Goal: Use online tool/utility

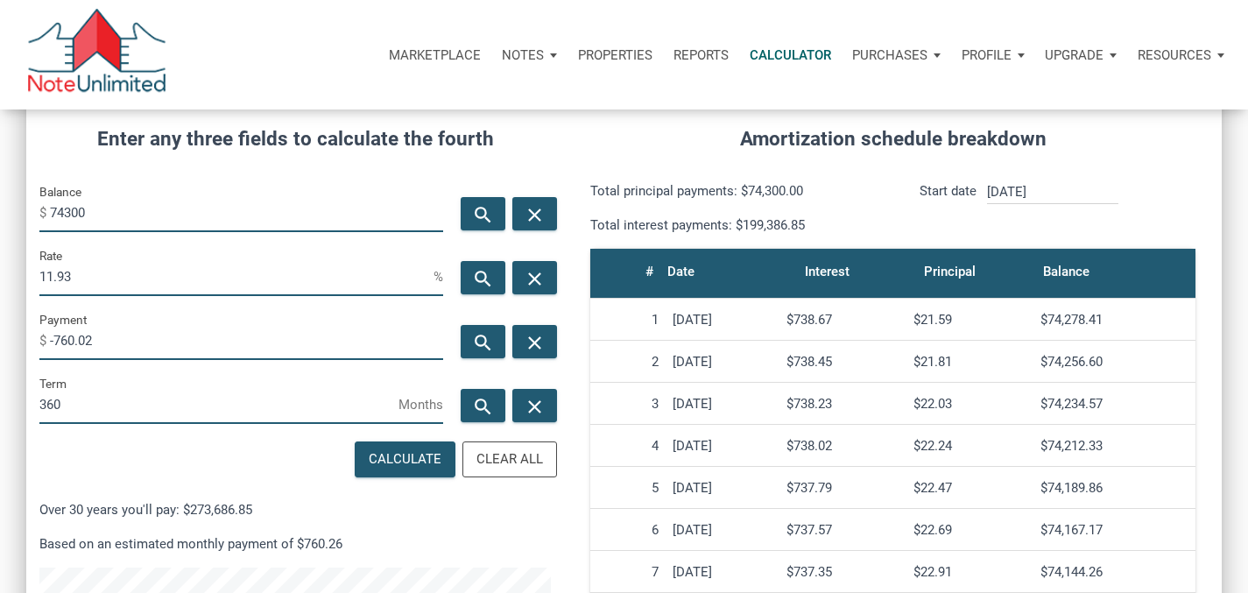
scroll to position [843, 1195]
click at [103, 356] on input "-760.02" at bounding box center [246, 339] width 393 height 39
drag, startPoint x: 101, startPoint y: 348, endPoint x: 0, endPoint y: 318, distance: 105.3
click at [0, 341] on div "CALCULATOR The amortization calculator estimates how much money will be paid ov…" at bounding box center [624, 395] width 1248 height 1010
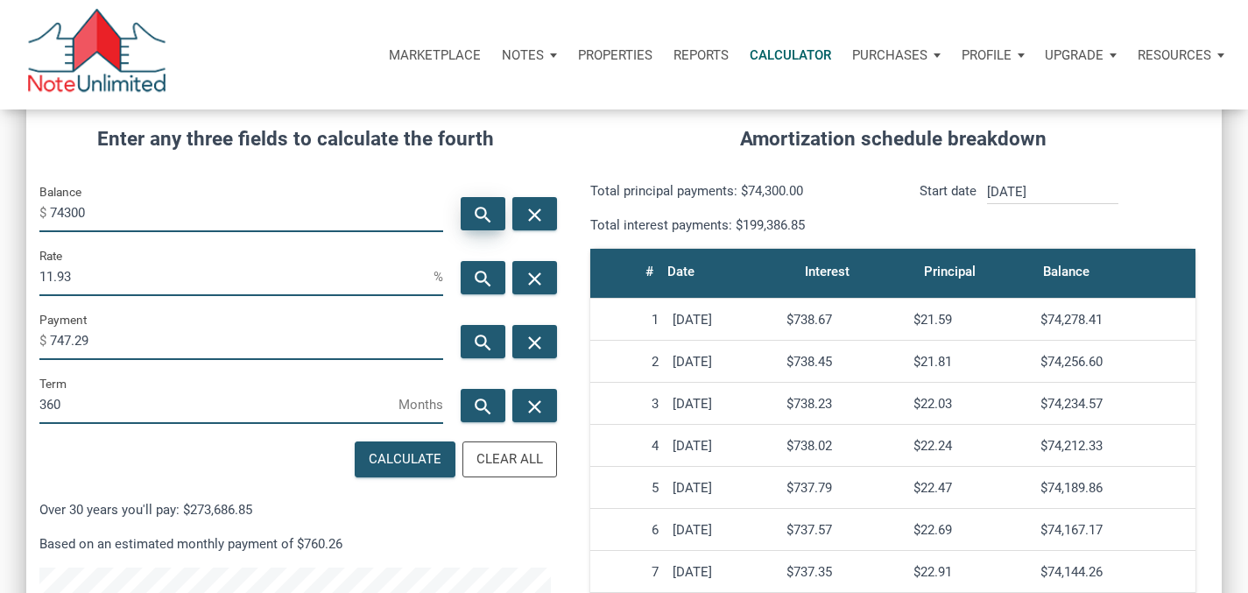
type input "747.29"
click at [479, 219] on icon "search" at bounding box center [482, 215] width 21 height 22
type input "73032.64"
type input "-747.29"
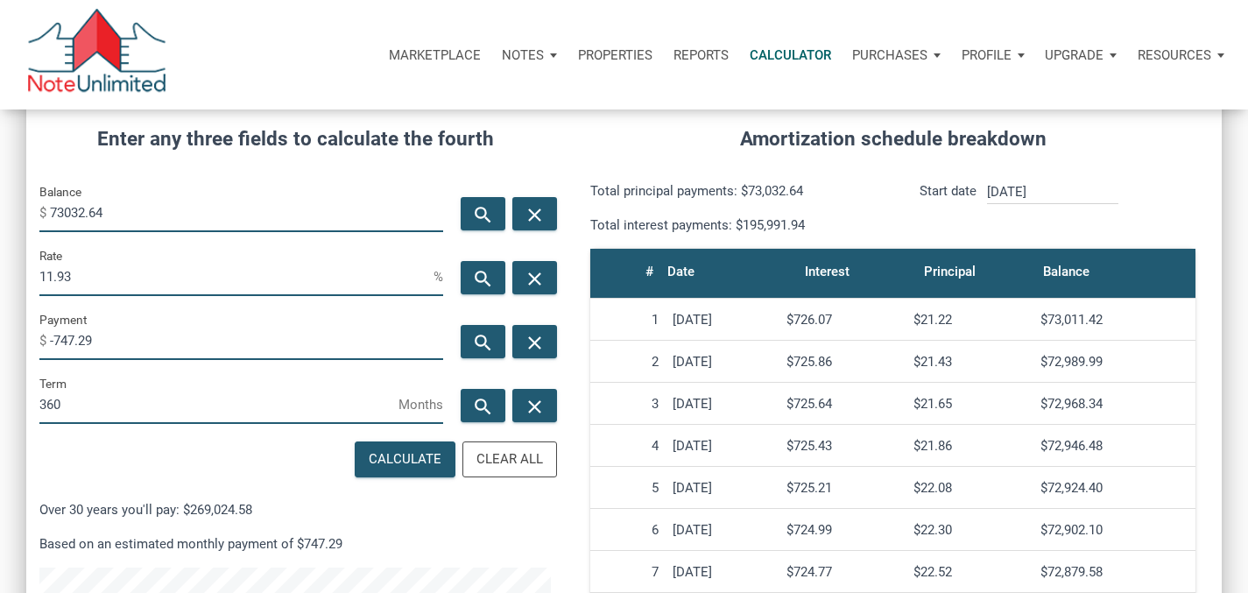
drag, startPoint x: 67, startPoint y: 215, endPoint x: 114, endPoint y: 209, distance: 47.6
click at [114, 209] on input "73032.64" at bounding box center [246, 212] width 393 height 39
type input "73000"
click at [475, 279] on icon "search" at bounding box center [482, 279] width 21 height 22
type input "11.94"
